Goal: Browse casually

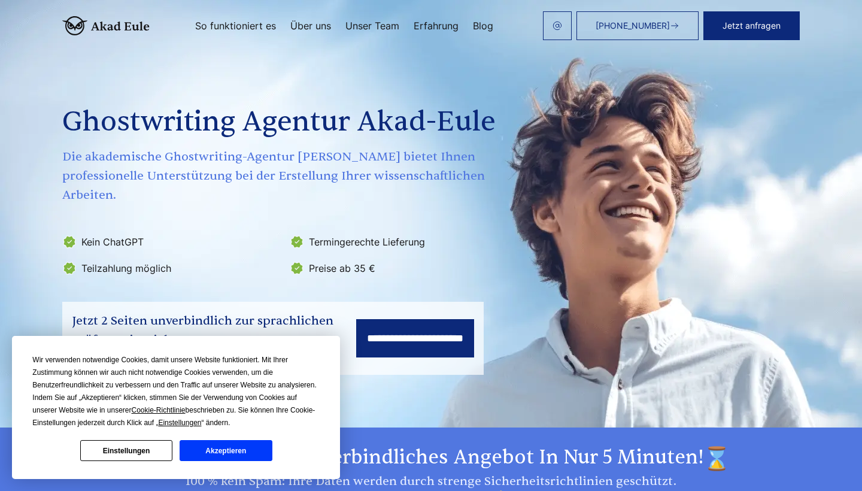
click at [222, 457] on button "Akzeptieren" at bounding box center [226, 450] width 92 height 21
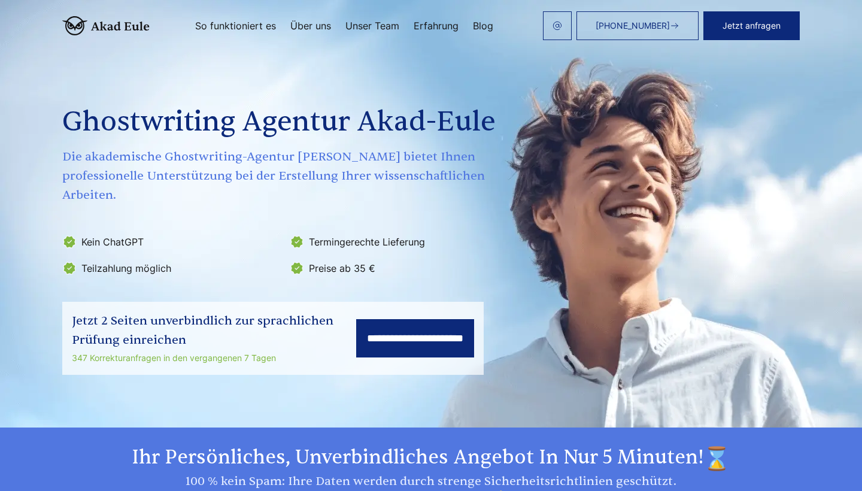
click at [445, 21] on link "Erfahrung" at bounding box center [436, 26] width 45 height 10
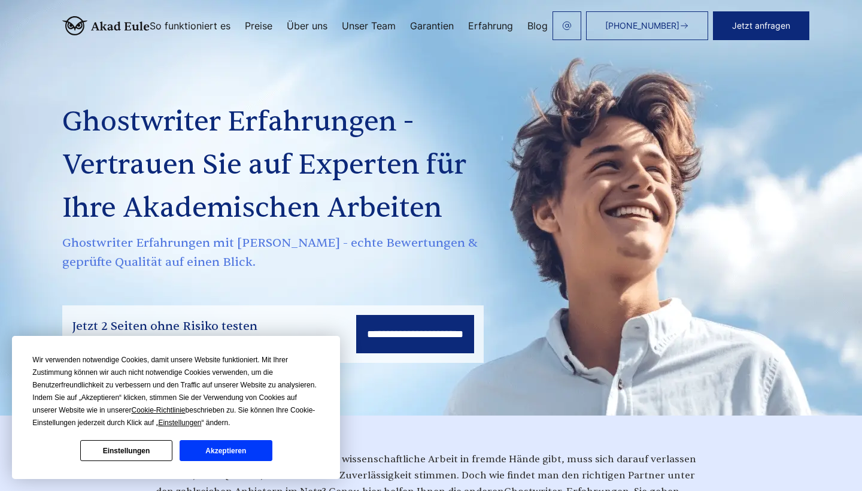
click at [214, 454] on button "Akzeptieren" at bounding box center [226, 450] width 92 height 21
